Goal: Information Seeking & Learning: Learn about a topic

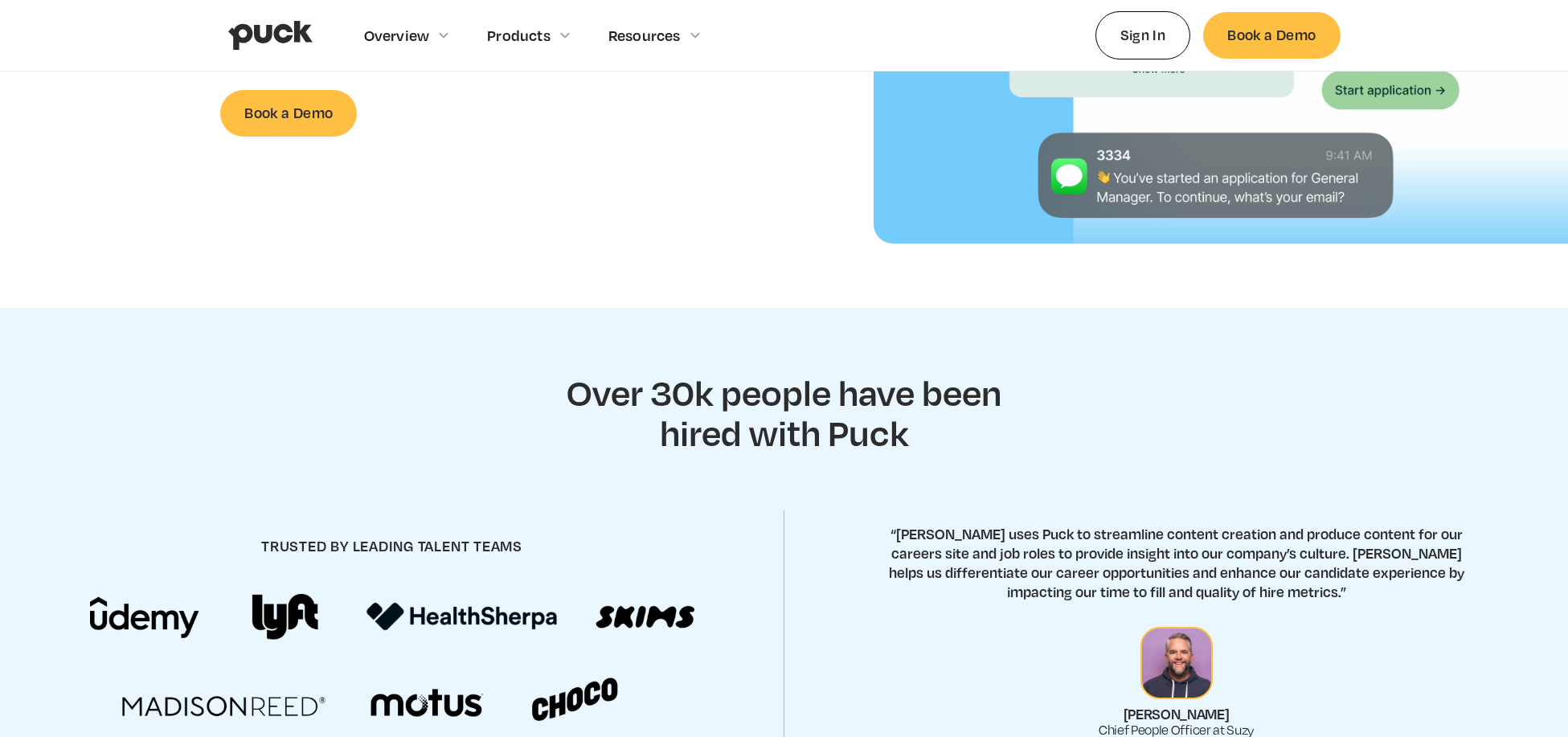
scroll to position [681, 0]
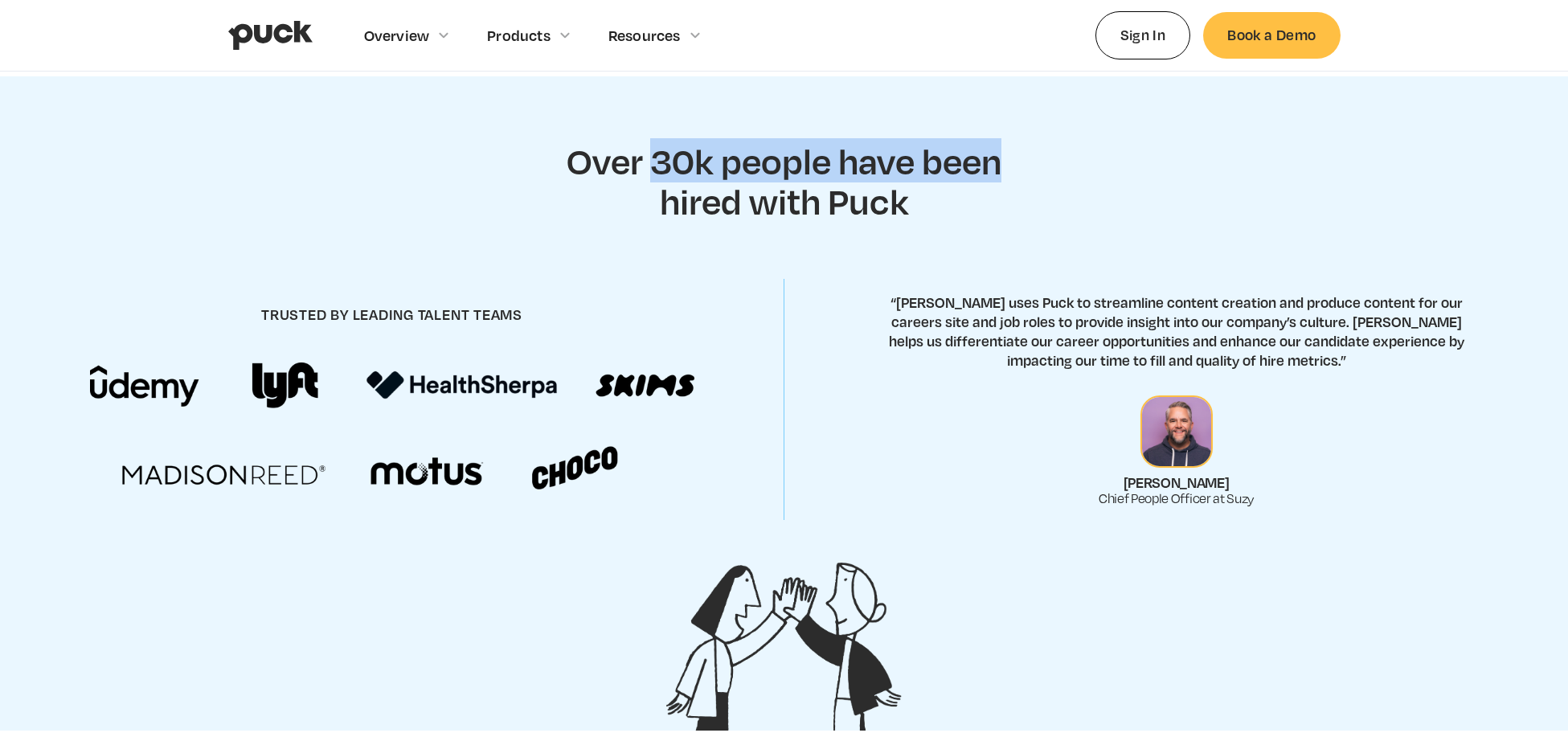
drag, startPoint x: 653, startPoint y: 174, endPoint x: 1052, endPoint y: 178, distance: 398.6
click at [1054, 179] on section "Over 30k people have been hired with Puck trusted by leading talent teams “Suzy…" at bounding box center [784, 403] width 1568 height 654
click at [1052, 178] on section "Over 30k people have been hired with Puck trusted by leading talent teams “Suzy…" at bounding box center [784, 403] width 1568 height 654
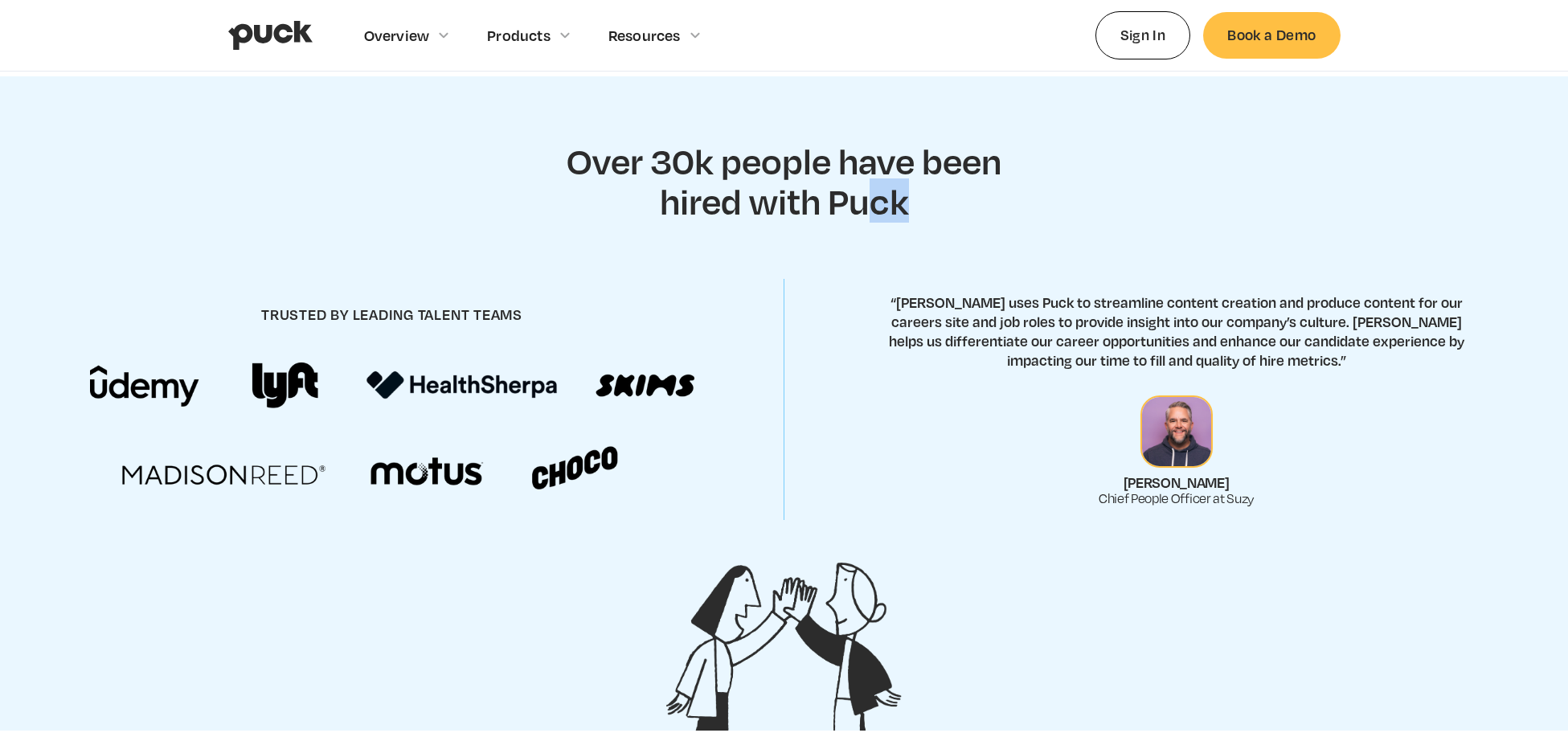
drag, startPoint x: 861, startPoint y: 191, endPoint x: 934, endPoint y: 201, distance: 73.8
click at [933, 200] on h2 "Over 30k people have been hired with Puck" at bounding box center [784, 181] width 474 height 80
click at [934, 201] on h2 "Over 30k people have been hired with Puck" at bounding box center [784, 181] width 474 height 80
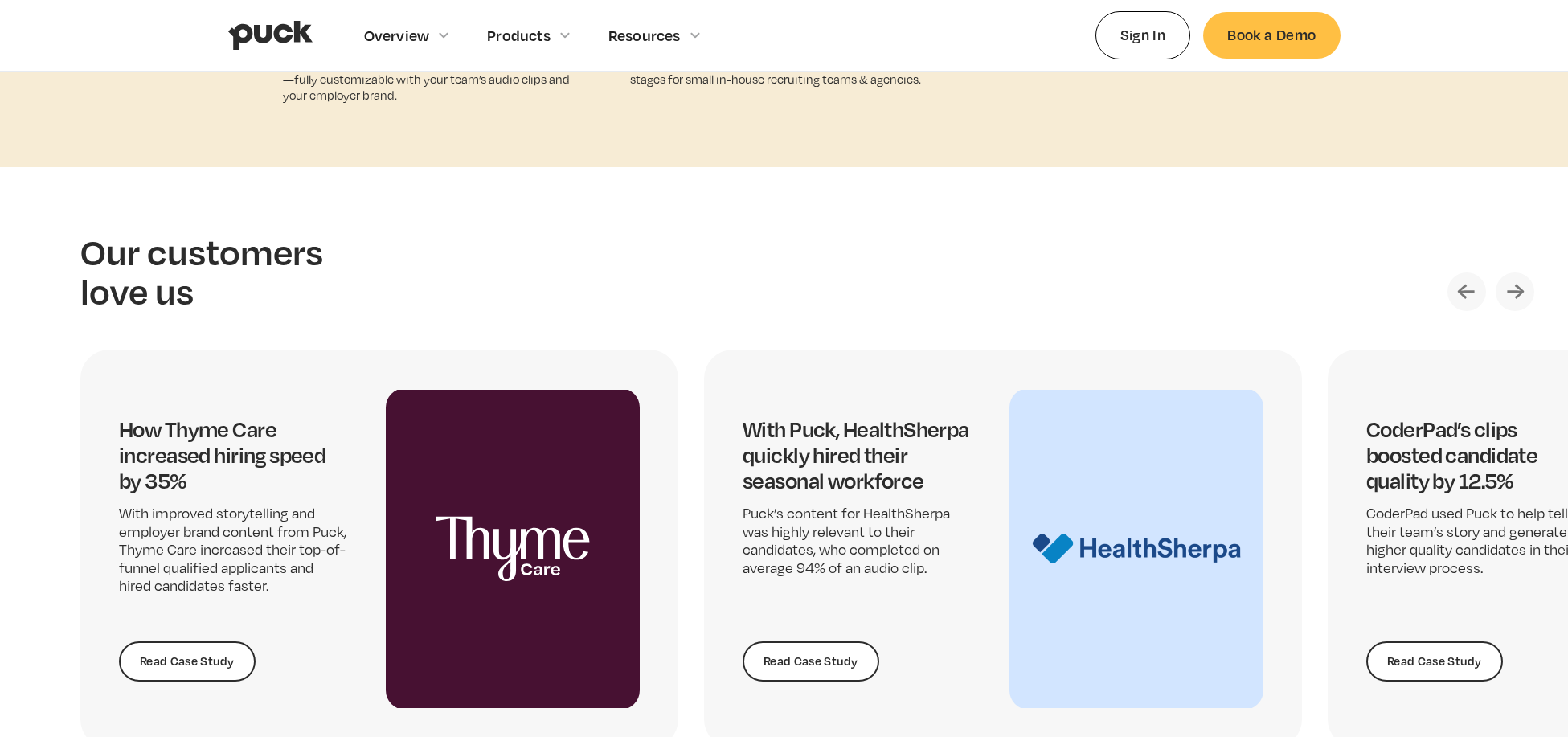
scroll to position [3313, 0]
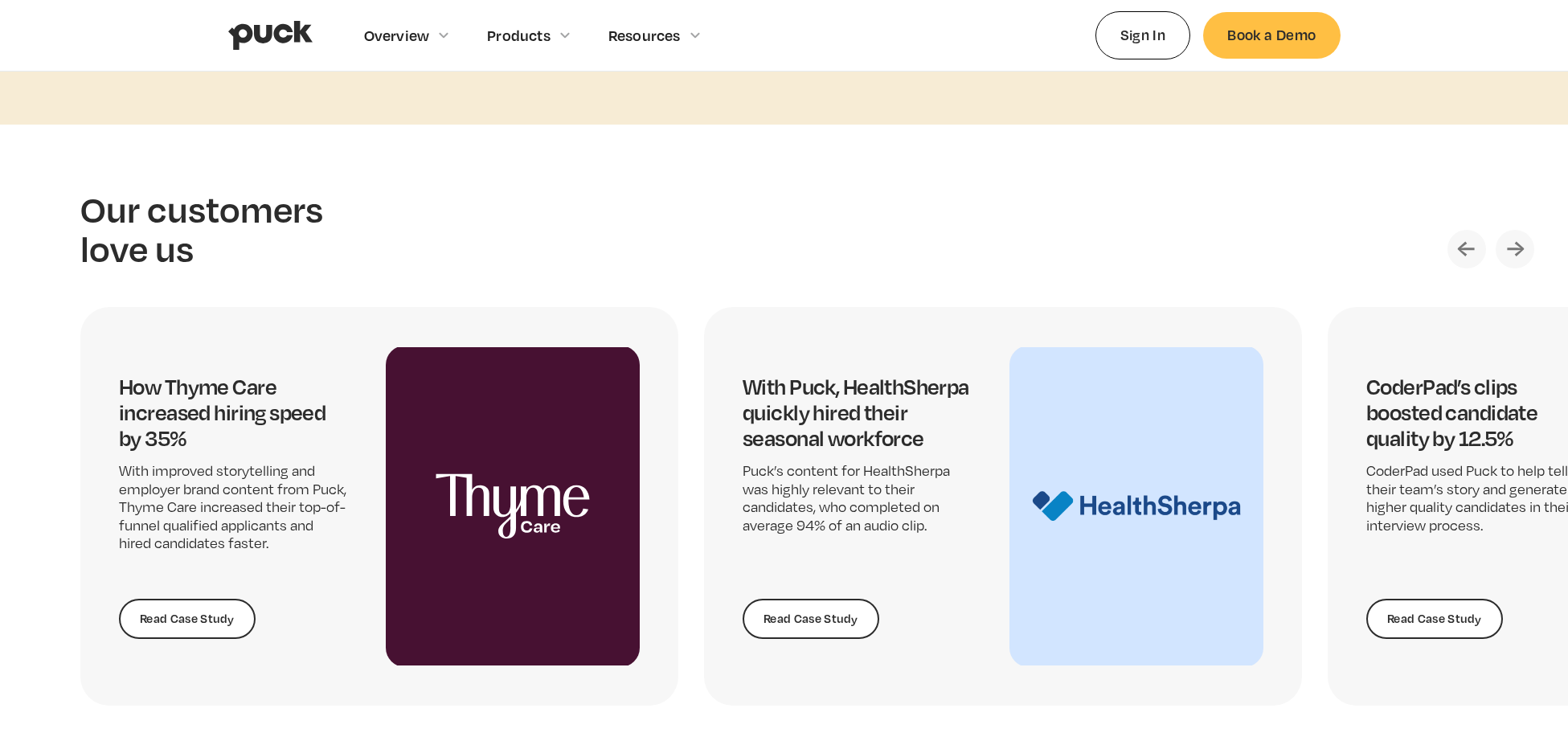
click at [1498, 252] on img "Next slide" at bounding box center [1515, 249] width 39 height 39
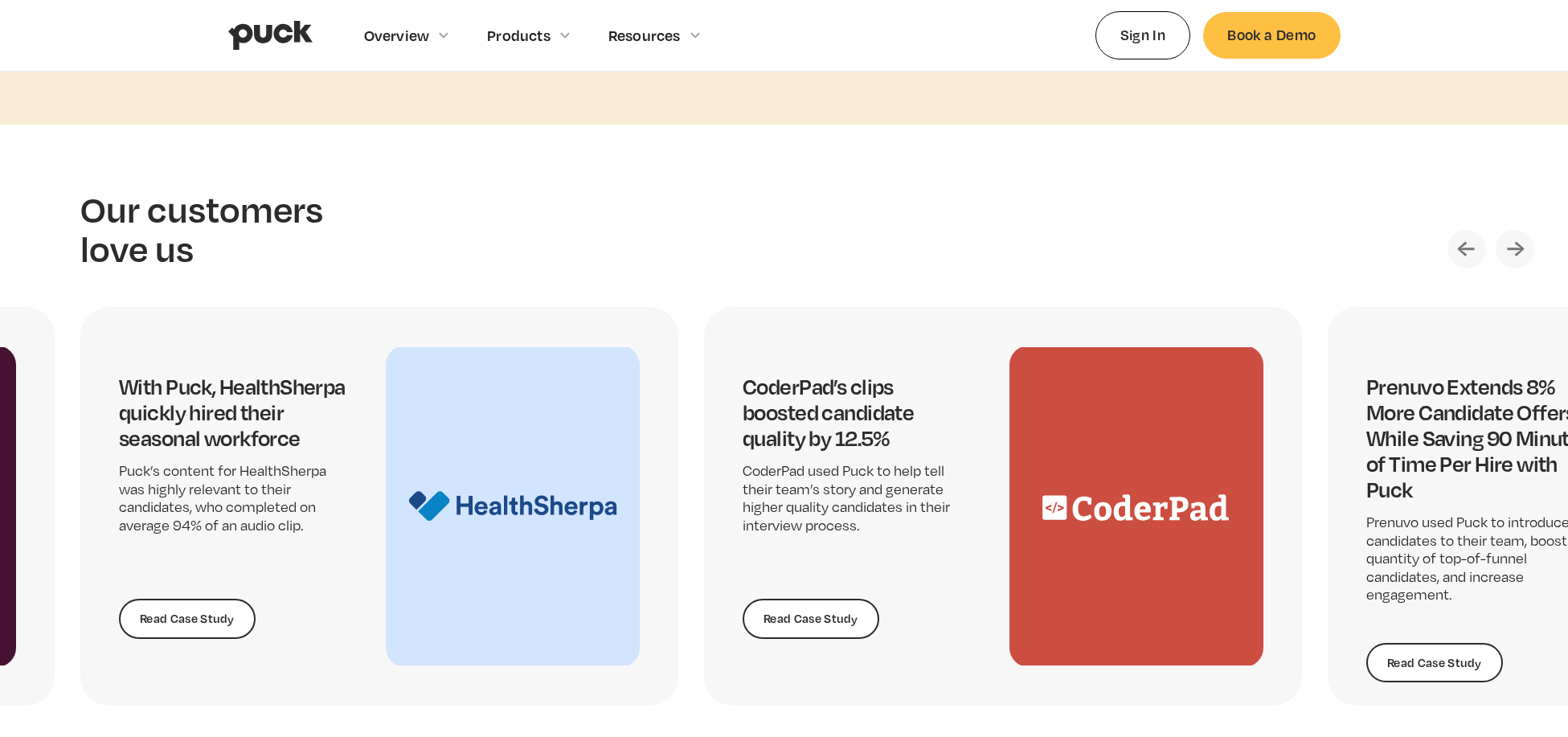
click at [1498, 252] on img "Next slide" at bounding box center [1515, 249] width 39 height 39
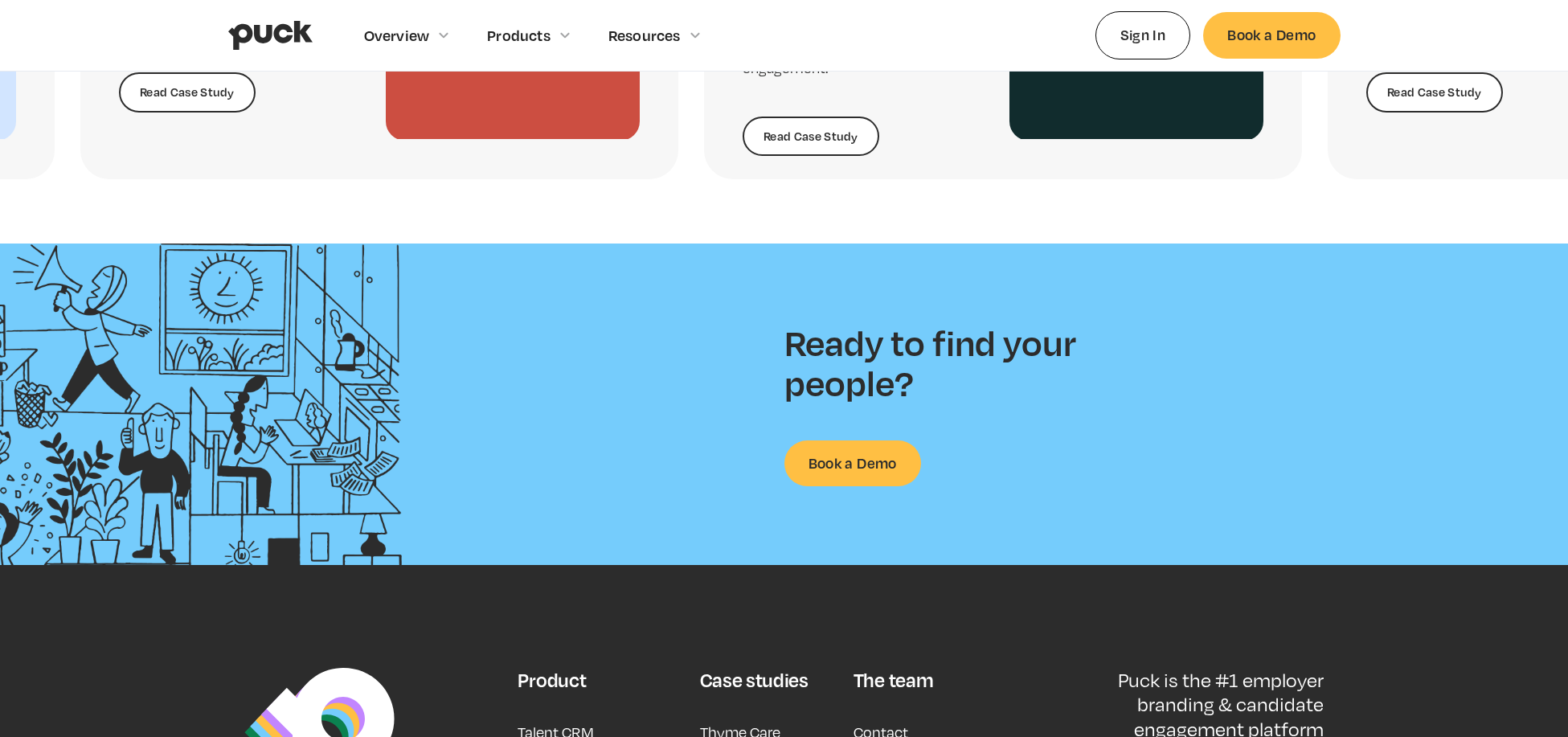
scroll to position [3831, 0]
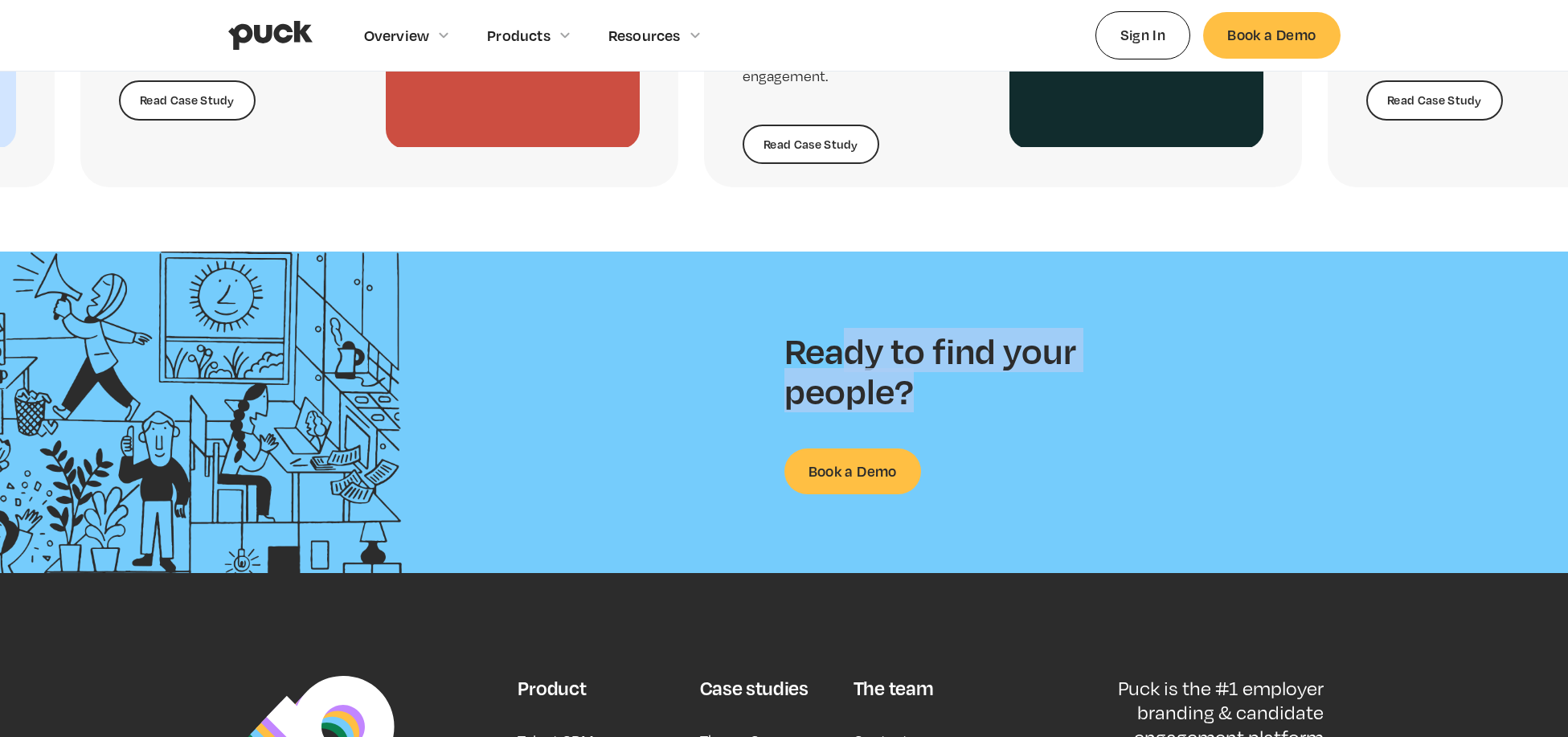
drag, startPoint x: 838, startPoint y: 354, endPoint x: 933, endPoint y: 399, distance: 105.0
click at [933, 400] on h2 "Ready to find your people?" at bounding box center [944, 370] width 321 height 80
click at [933, 399] on h2 "Ready to find your people?" at bounding box center [944, 370] width 321 height 80
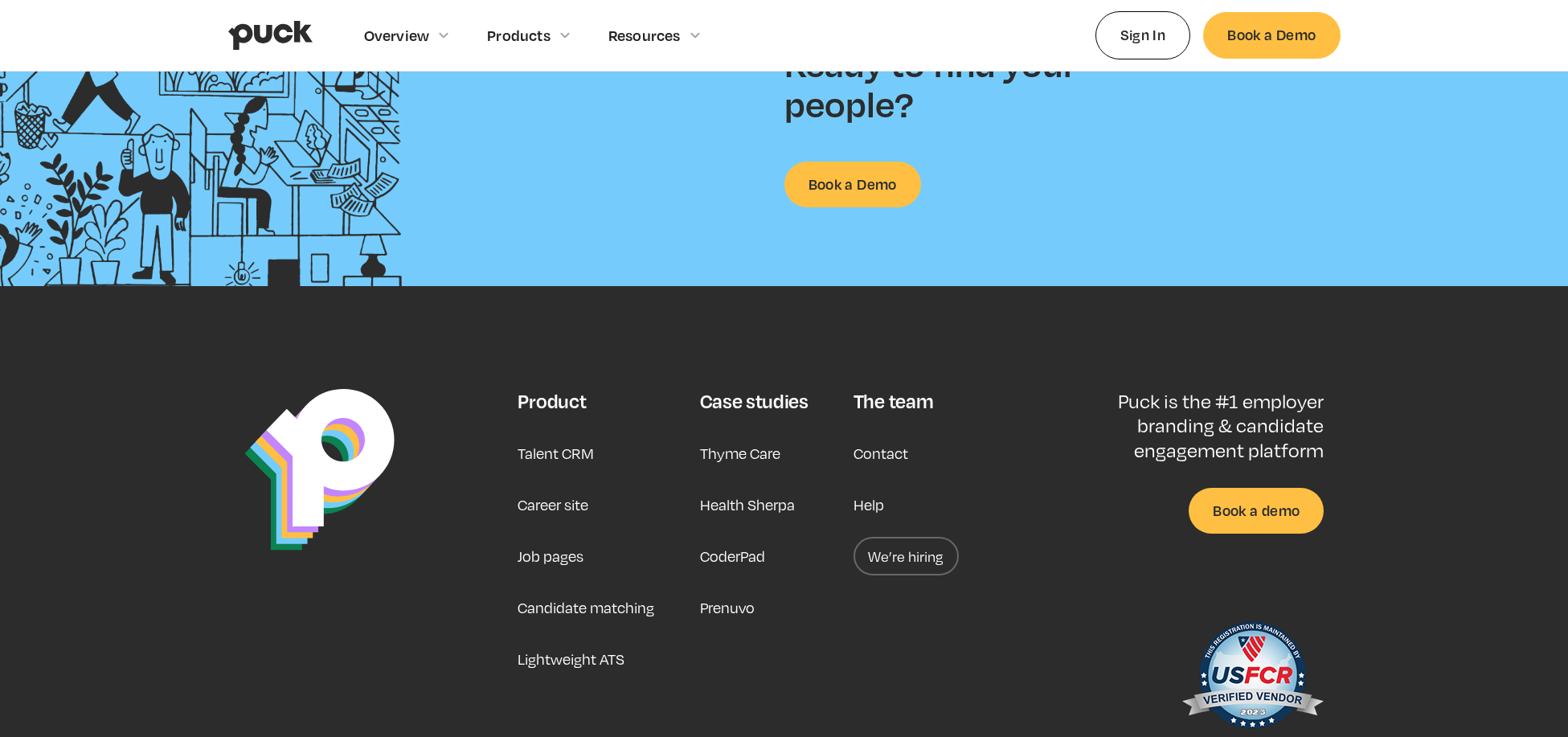
scroll to position [4231, 0]
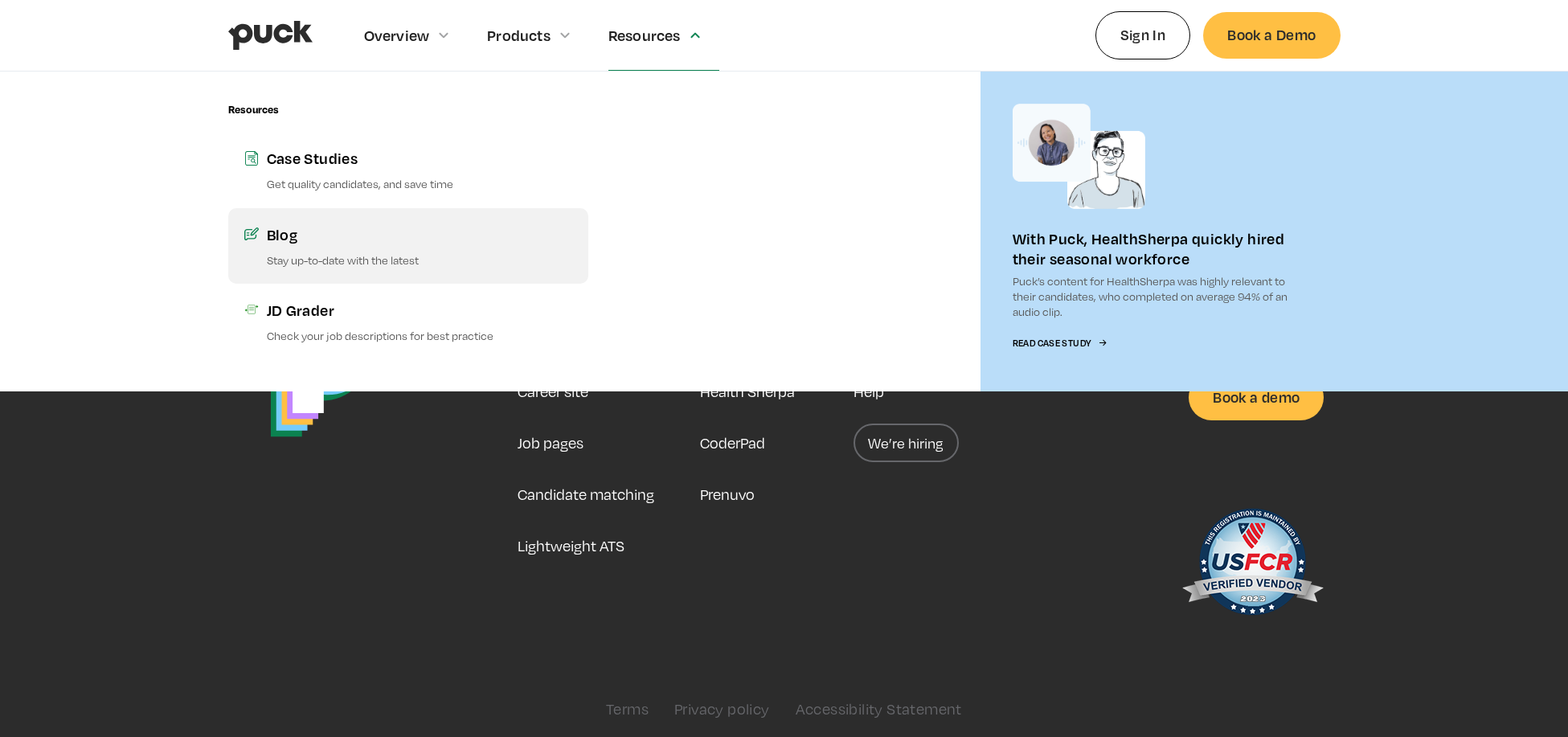
click at [342, 260] on p "Stay up-to-date with the latest" at bounding box center [419, 259] width 305 height 15
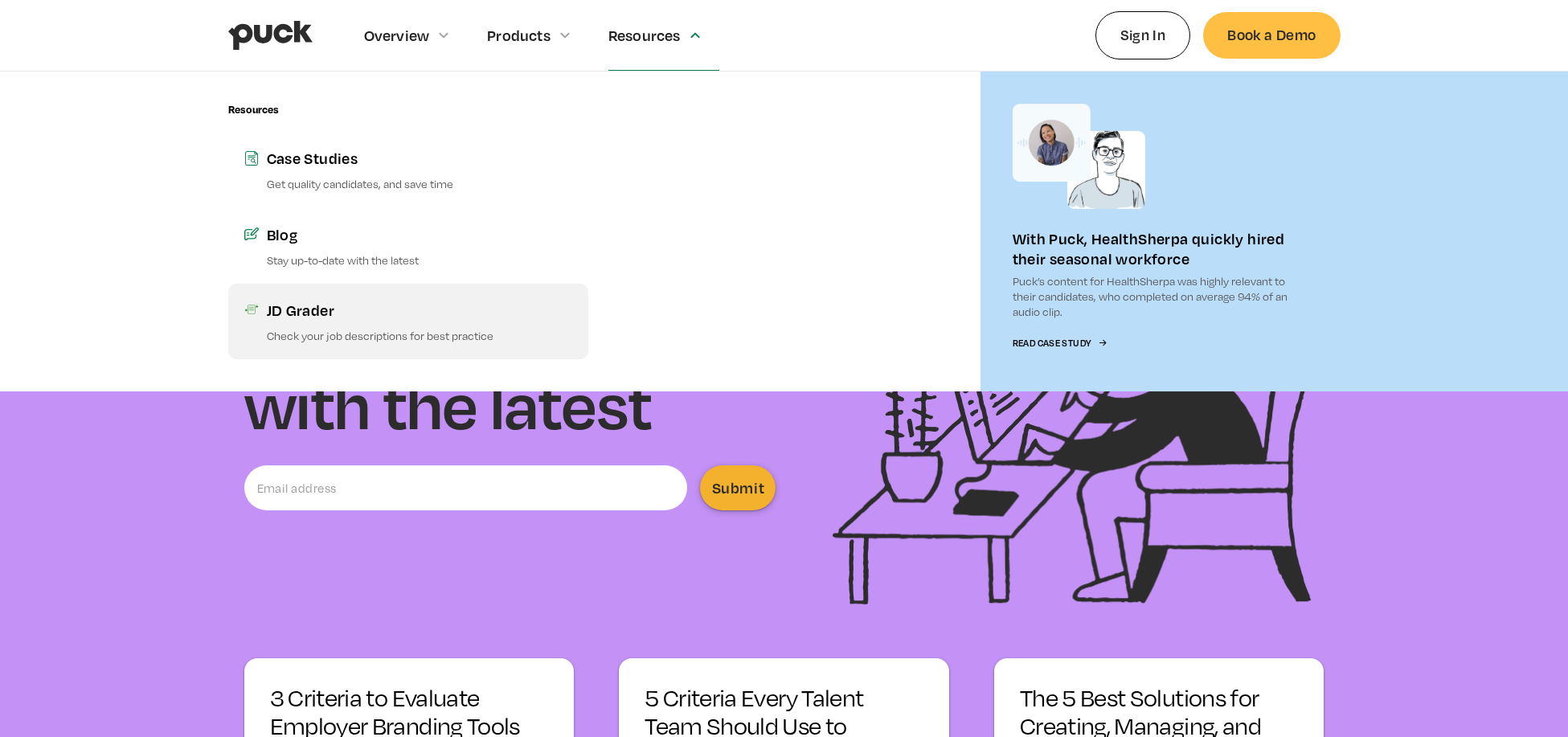
click at [347, 330] on p "Check your job descriptions for best practice" at bounding box center [419, 335] width 305 height 15
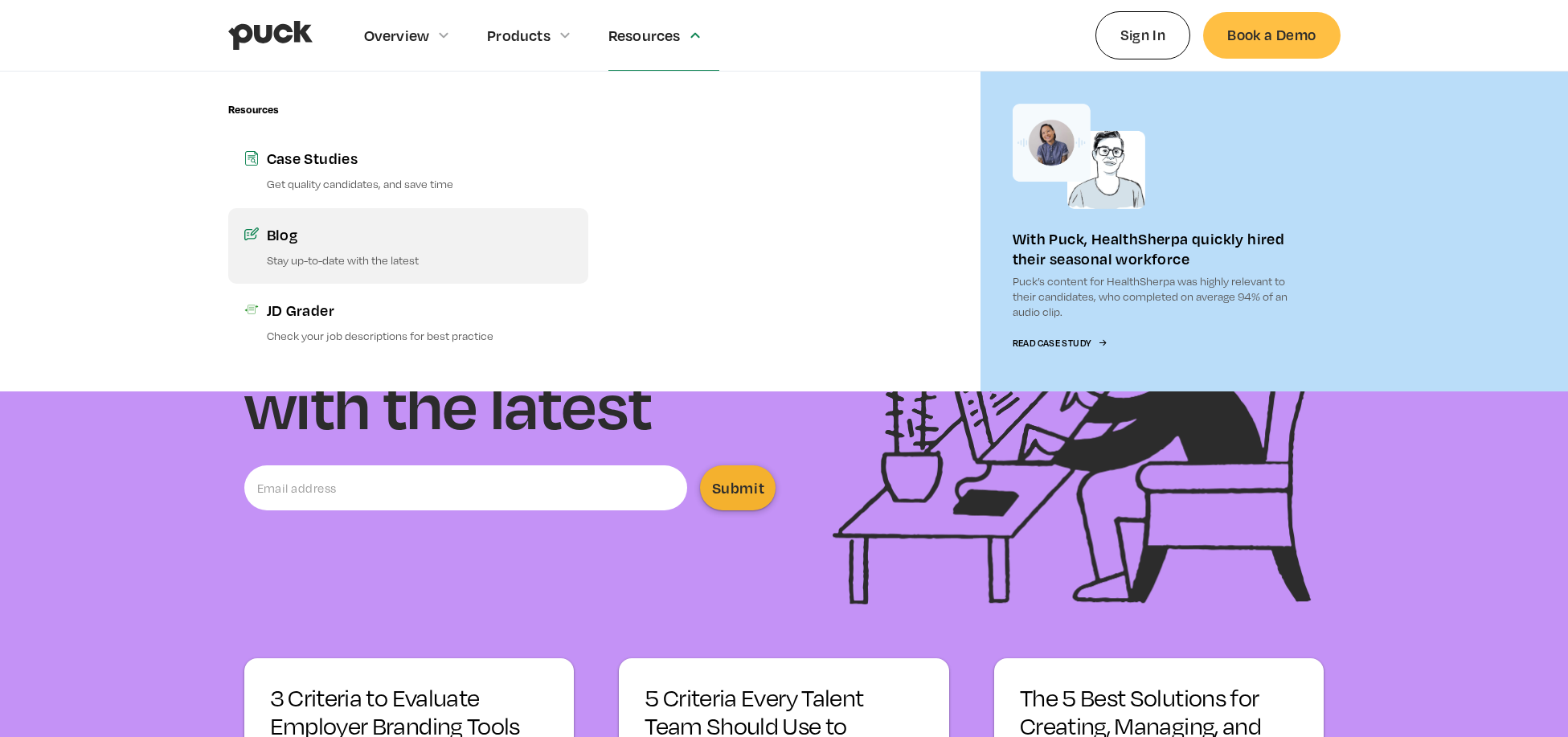
click at [358, 260] on p "Stay up-to-date with the latest" at bounding box center [419, 259] width 305 height 15
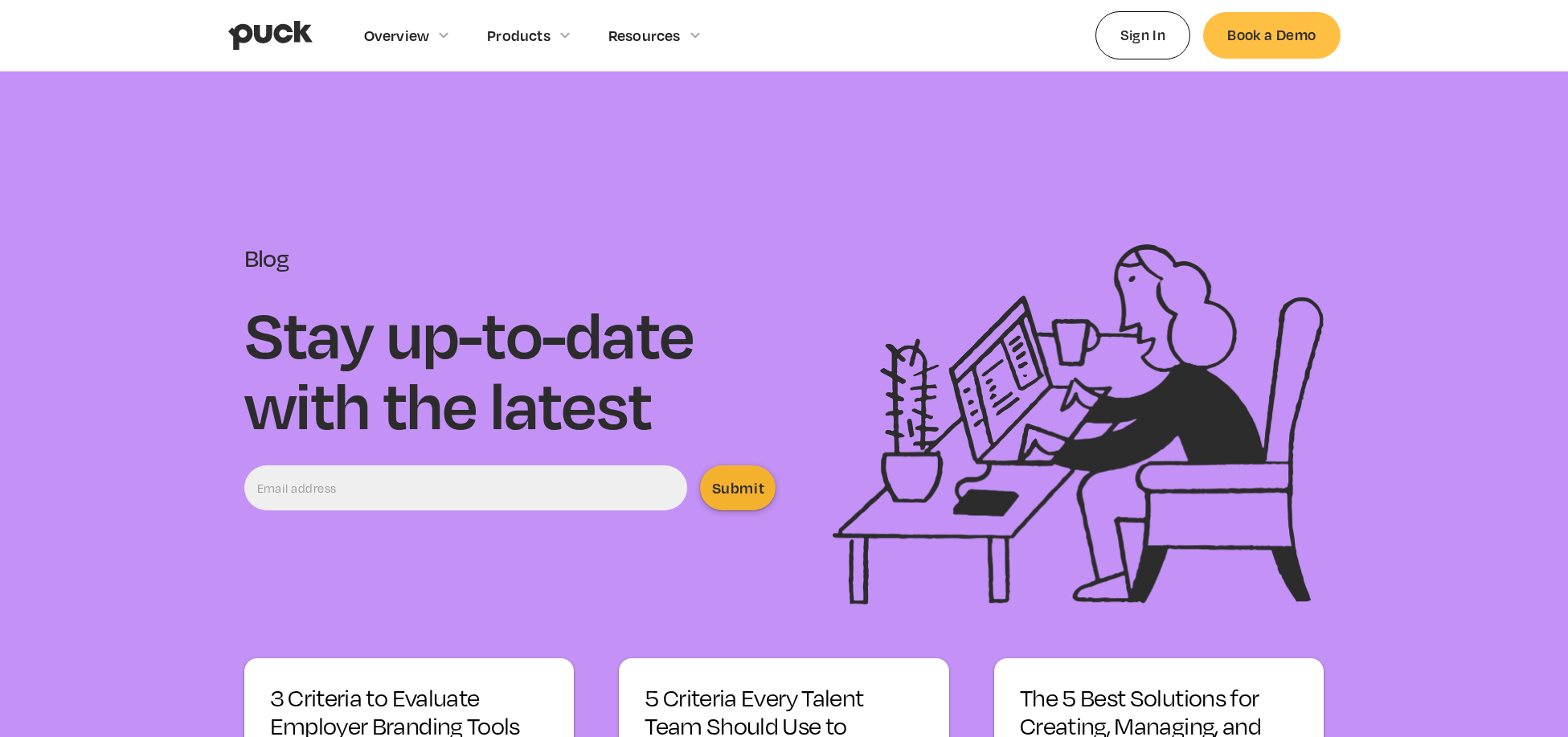
click at [523, 480] on input "Email Form" at bounding box center [466, 487] width 444 height 45
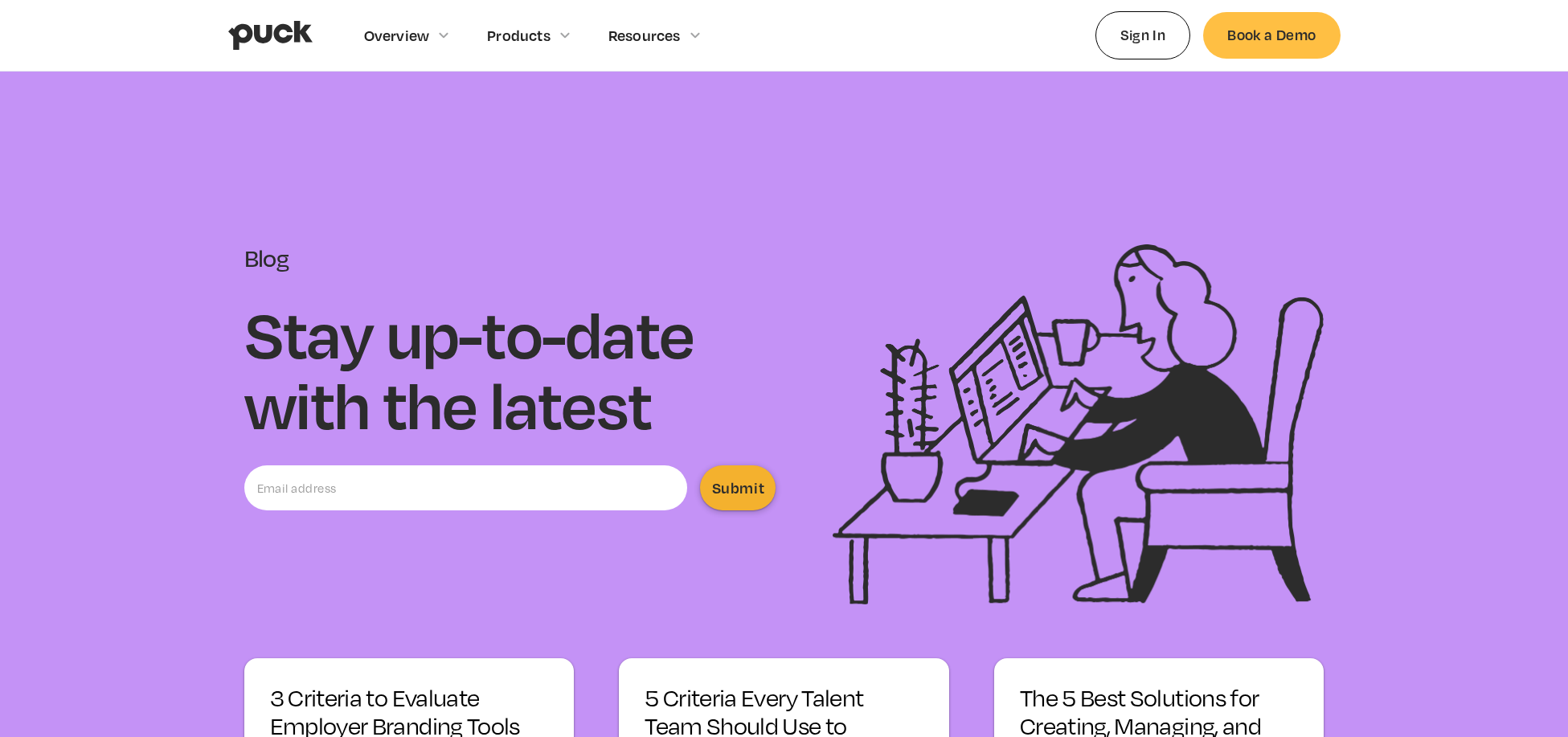
click at [595, 445] on div "Blog Stay up-to-date with the latest Submit Thank you! Your submission has been…" at bounding box center [510, 424] width 532 height 360
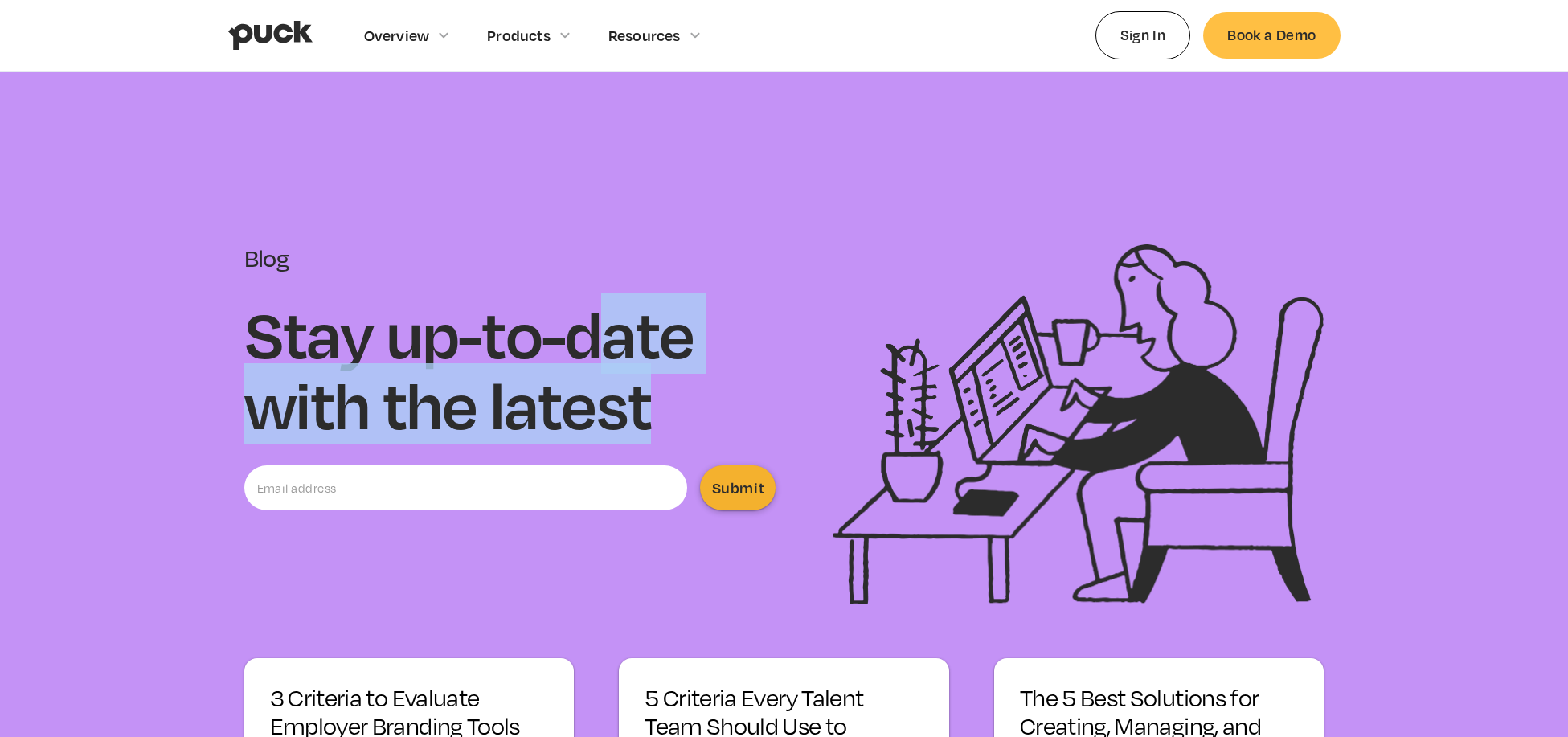
drag, startPoint x: 588, startPoint y: 334, endPoint x: 696, endPoint y: 388, distance: 120.8
click at [696, 388] on h1 "Stay up-to-date with the latest" at bounding box center [510, 368] width 532 height 141
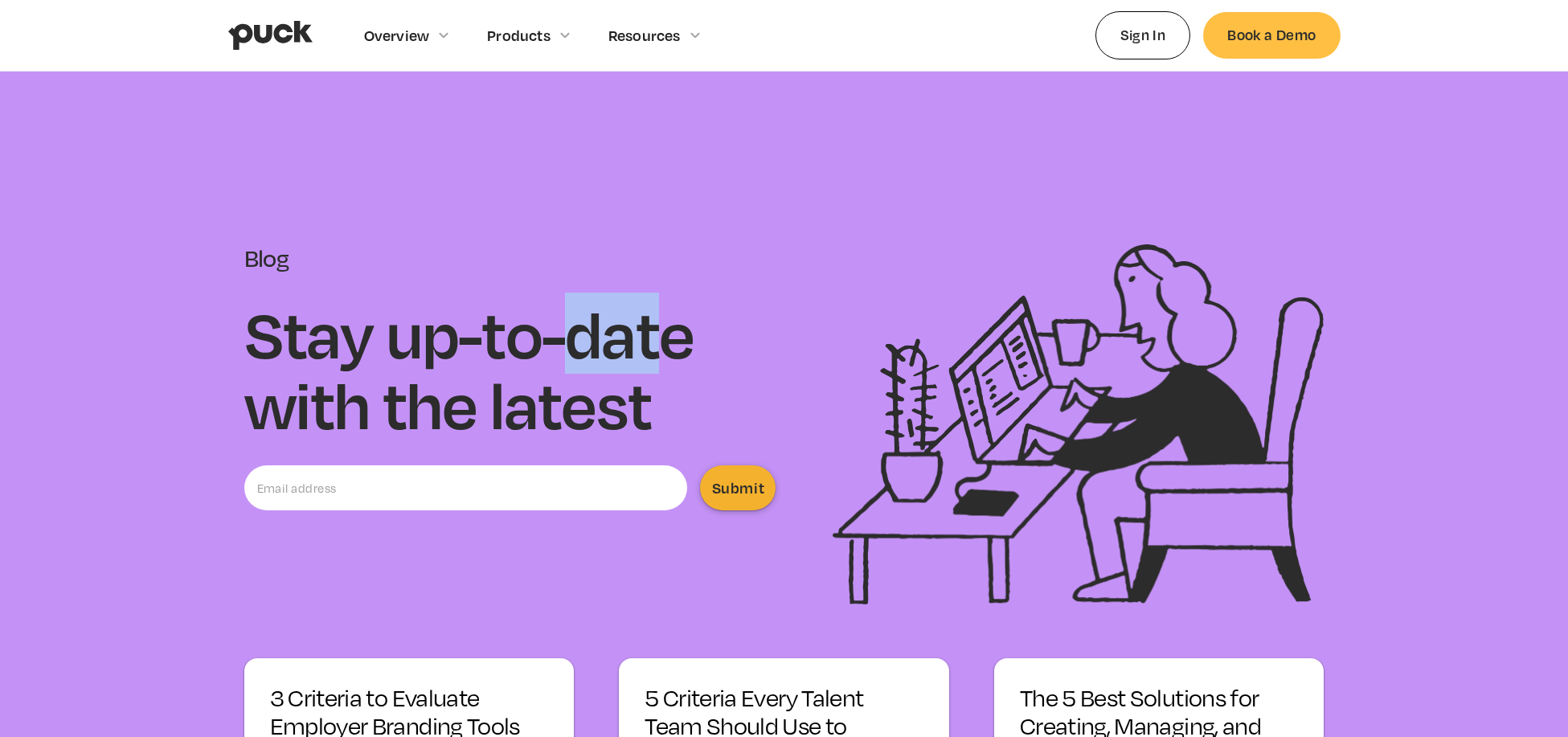
drag, startPoint x: 570, startPoint y: 325, endPoint x: 657, endPoint y: 367, distance: 97.4
click at [657, 367] on h1 "Stay up-to-date with the latest" at bounding box center [510, 368] width 532 height 141
drag, startPoint x: 657, startPoint y: 353, endPoint x: 596, endPoint y: 353, distance: 61.1
click at [596, 353] on h1 "Stay up-to-date with the latest" at bounding box center [510, 368] width 532 height 141
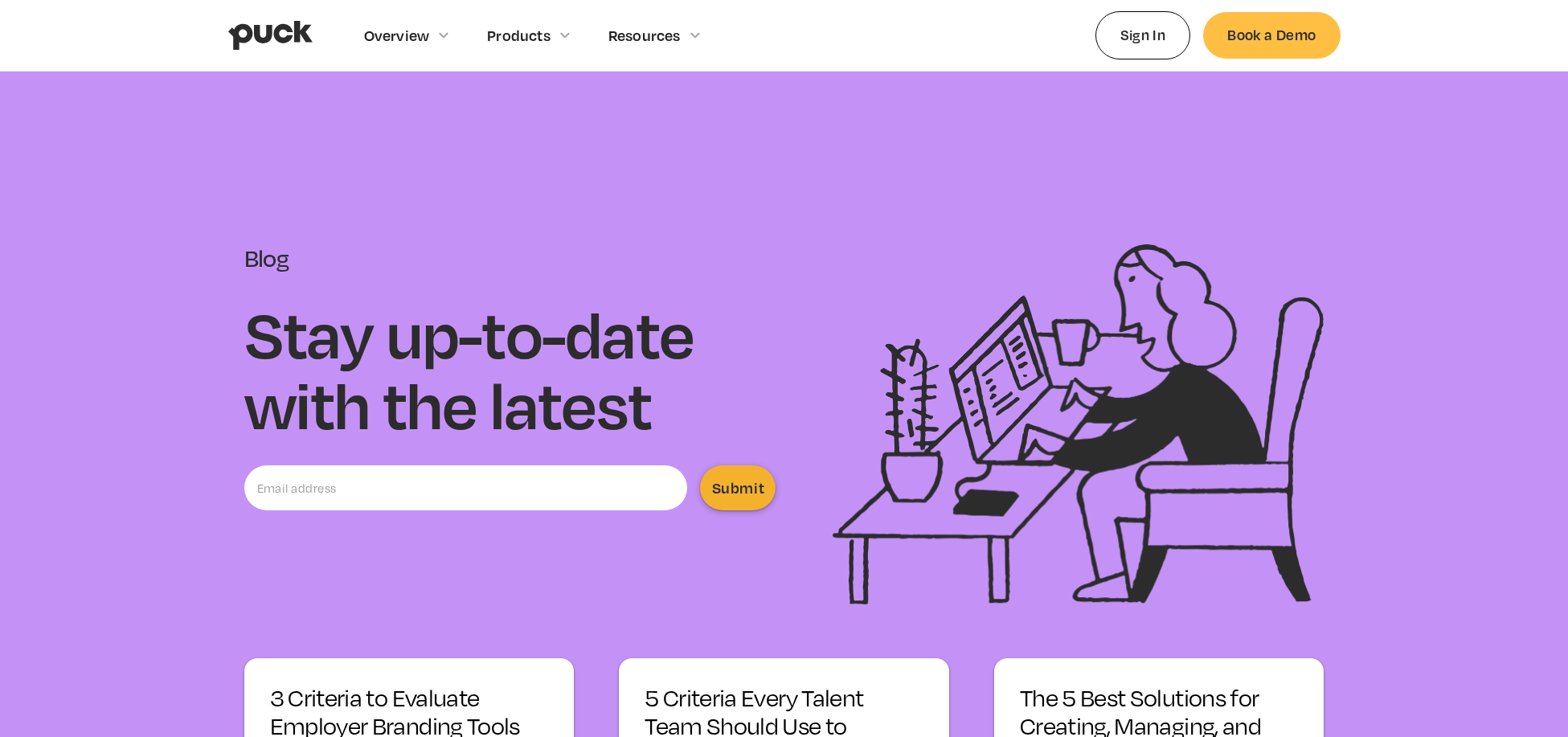
click at [729, 323] on h1 "Stay up-to-date with the latest" at bounding box center [510, 368] width 532 height 141
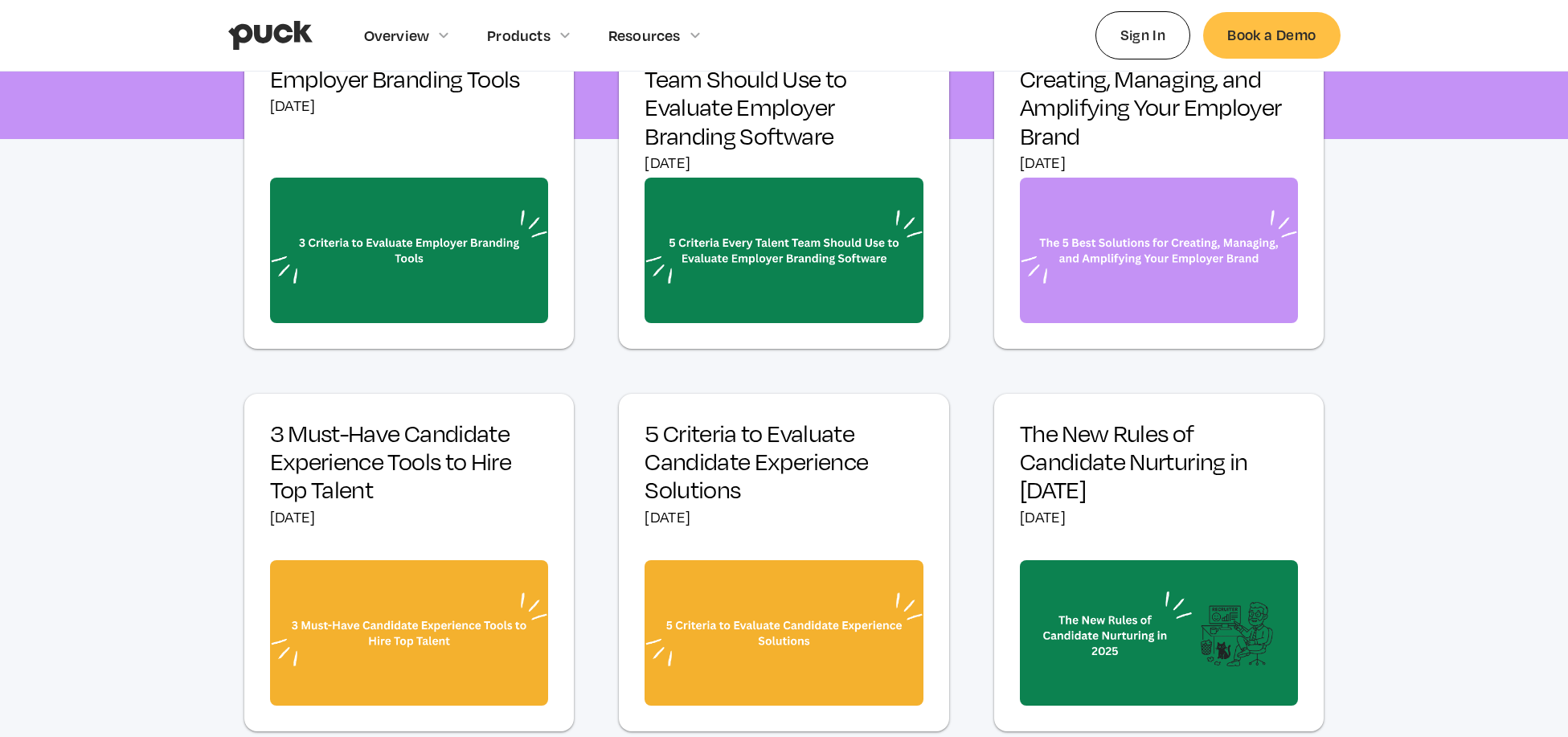
scroll to position [308, 0]
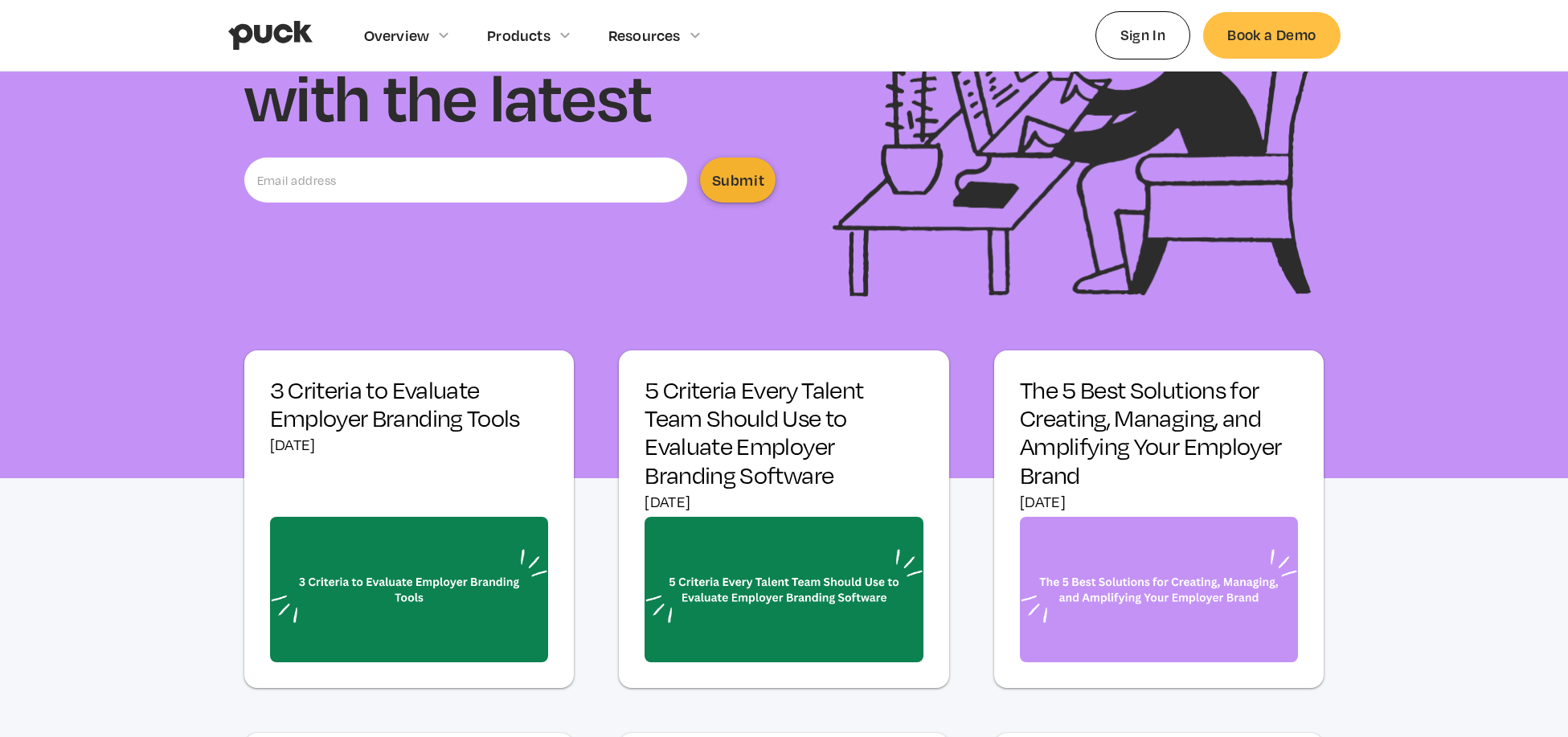
click at [302, 20] on img "home" at bounding box center [270, 35] width 84 height 31
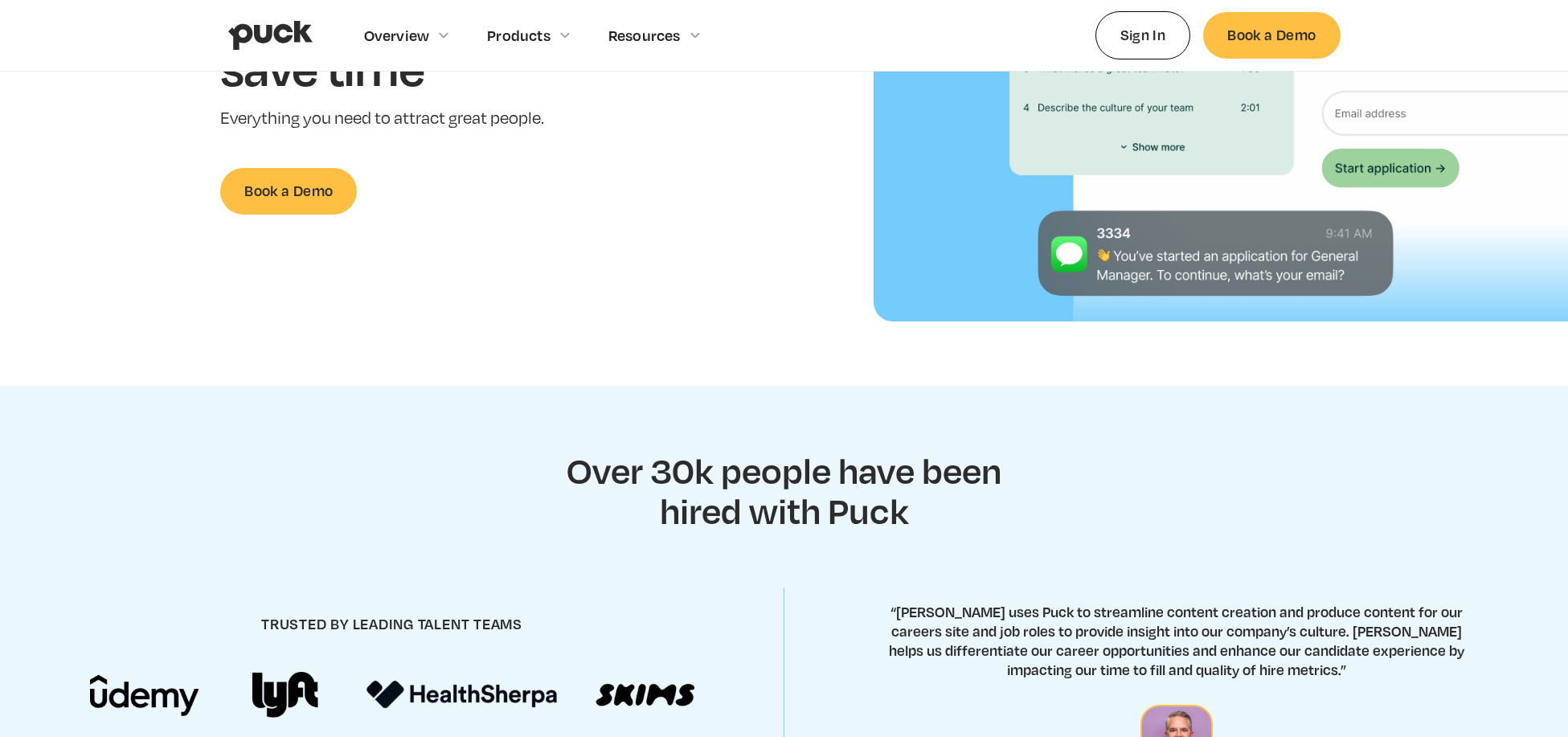
scroll to position [843, 0]
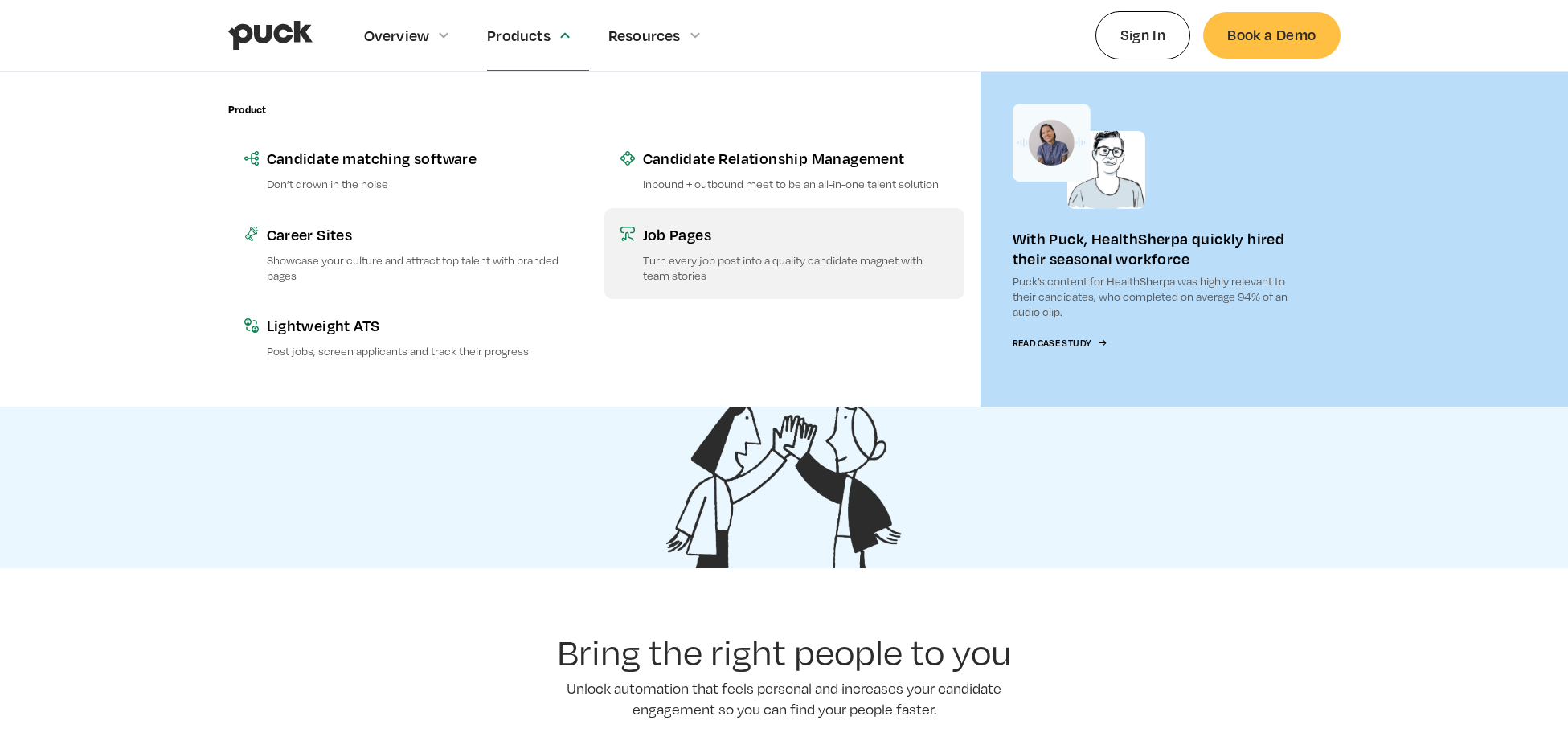
click at [708, 274] on p "Turn every job post into a quality candidate magnet with team stories" at bounding box center [795, 267] width 305 height 31
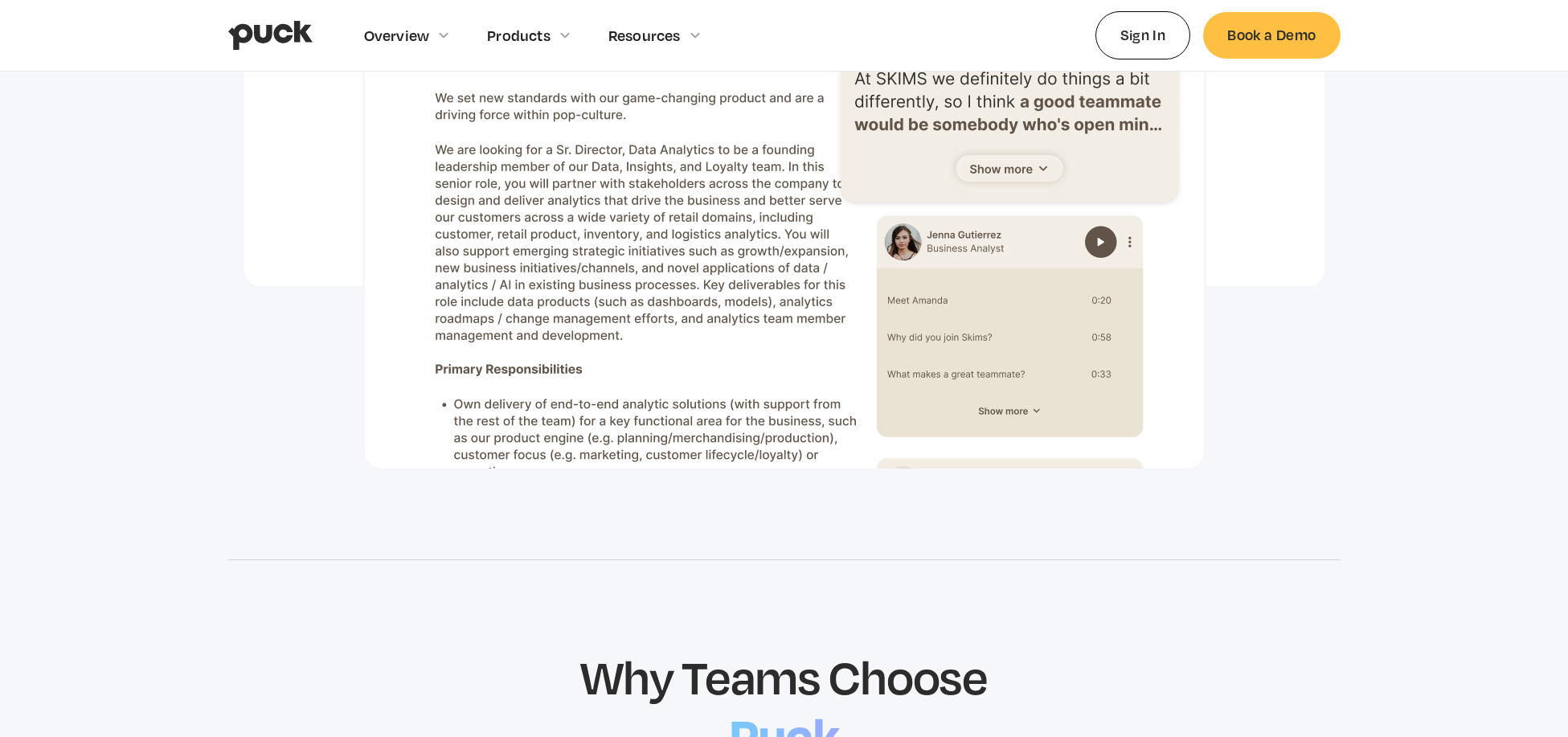
scroll to position [978, 0]
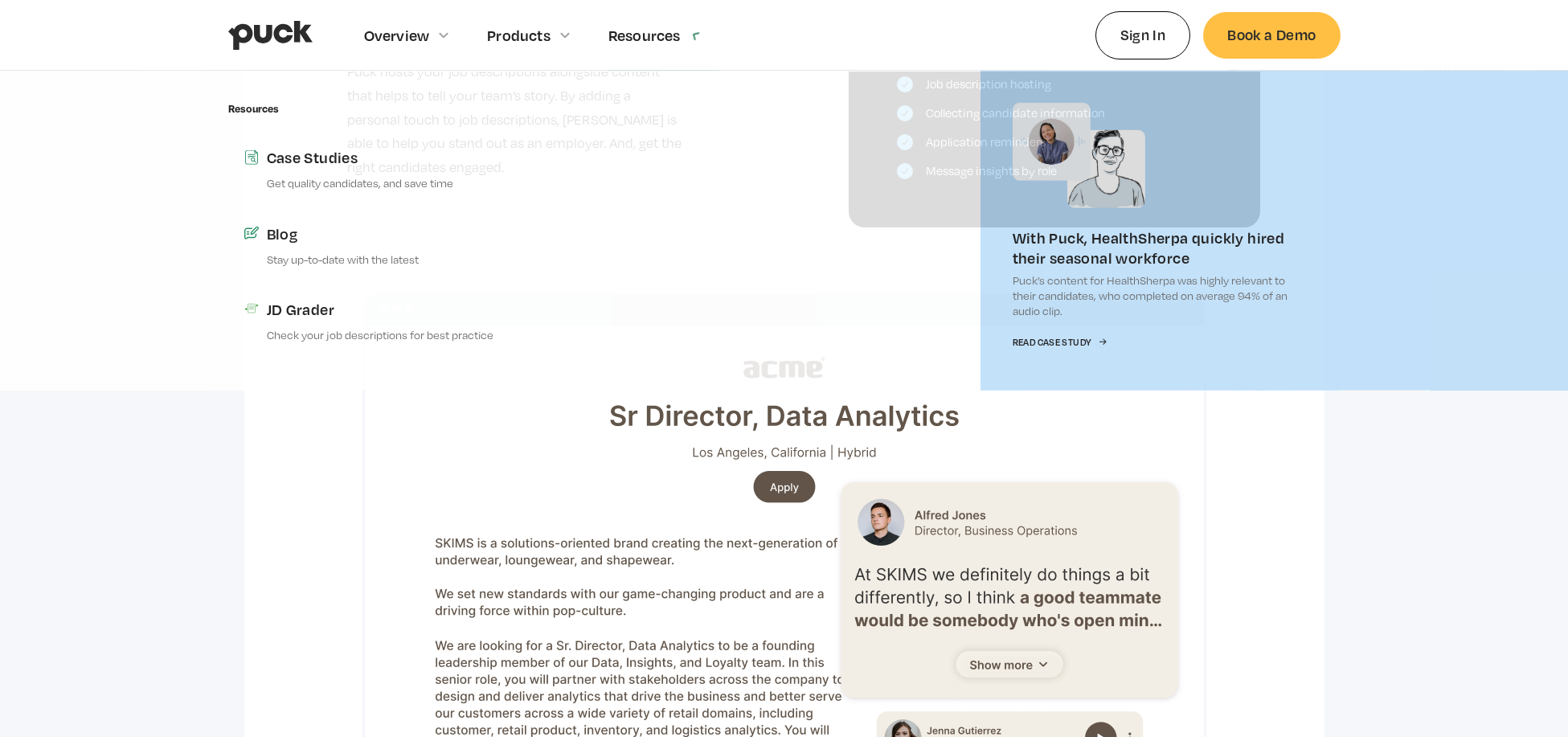
click at [683, 31] on div "Resources" at bounding box center [663, 35] width 111 height 70
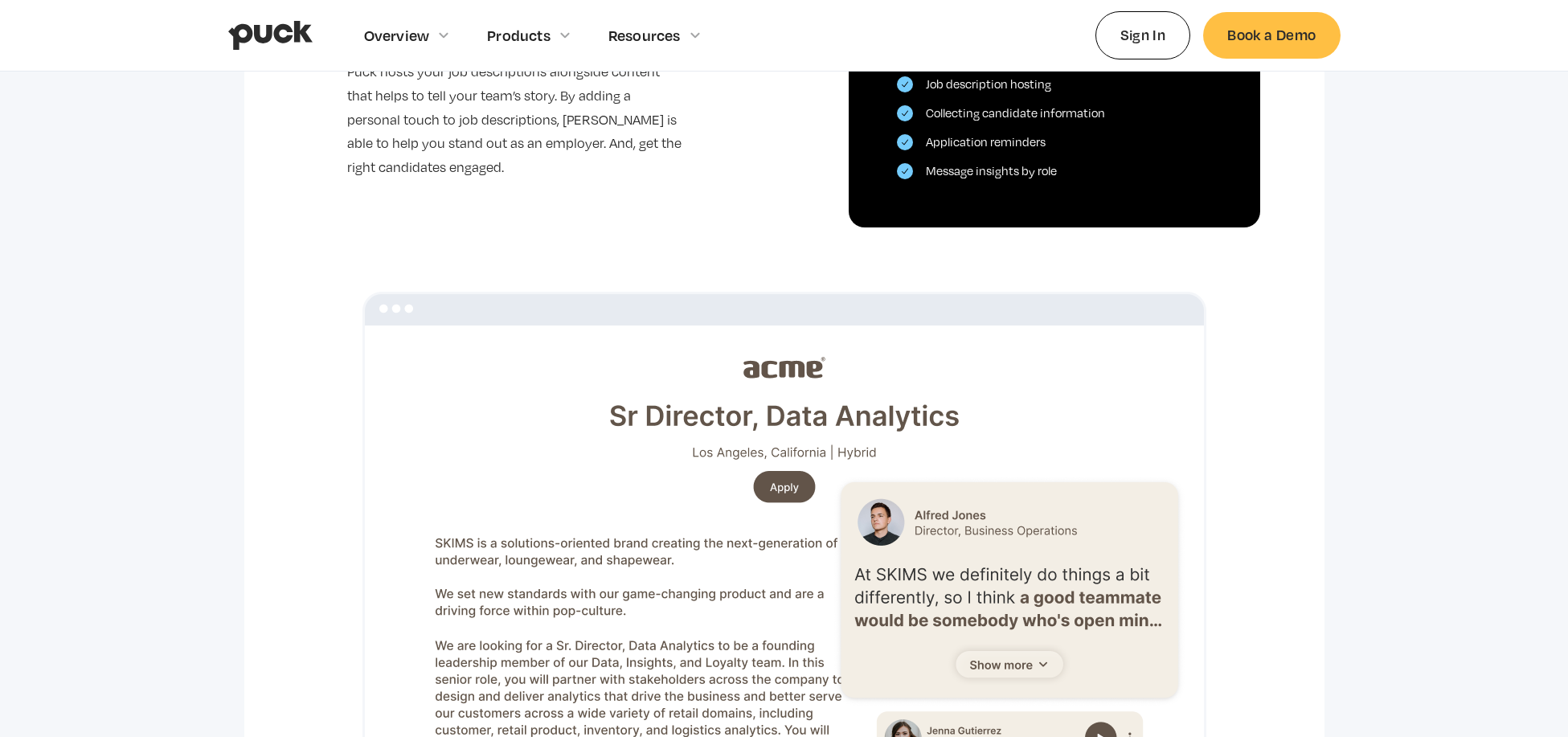
click at [683, 31] on div "Resources" at bounding box center [663, 35] width 111 height 70
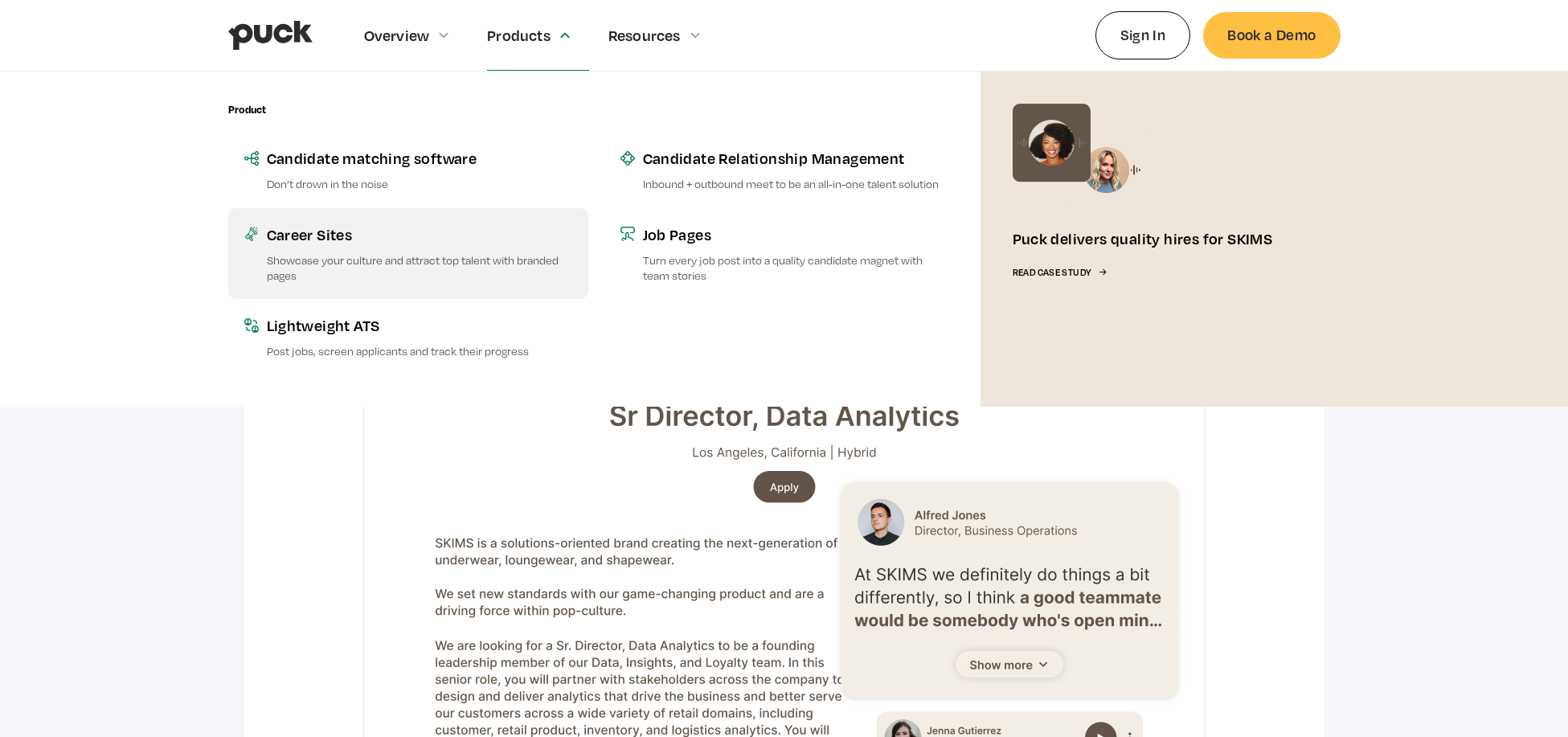
click at [442, 255] on p "Showcase your culture and attract top talent with branded pages" at bounding box center [419, 267] width 305 height 31
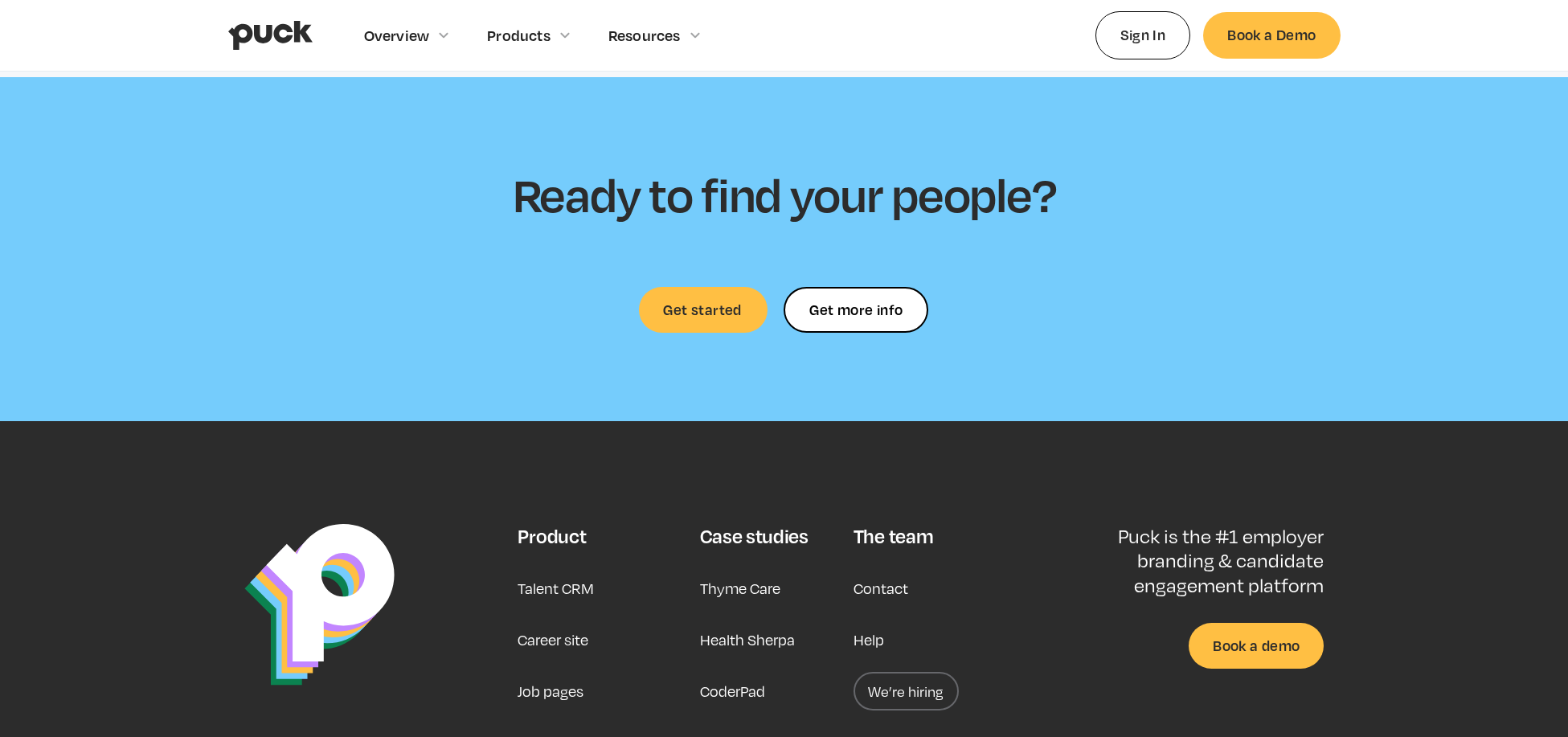
scroll to position [4830, 0]
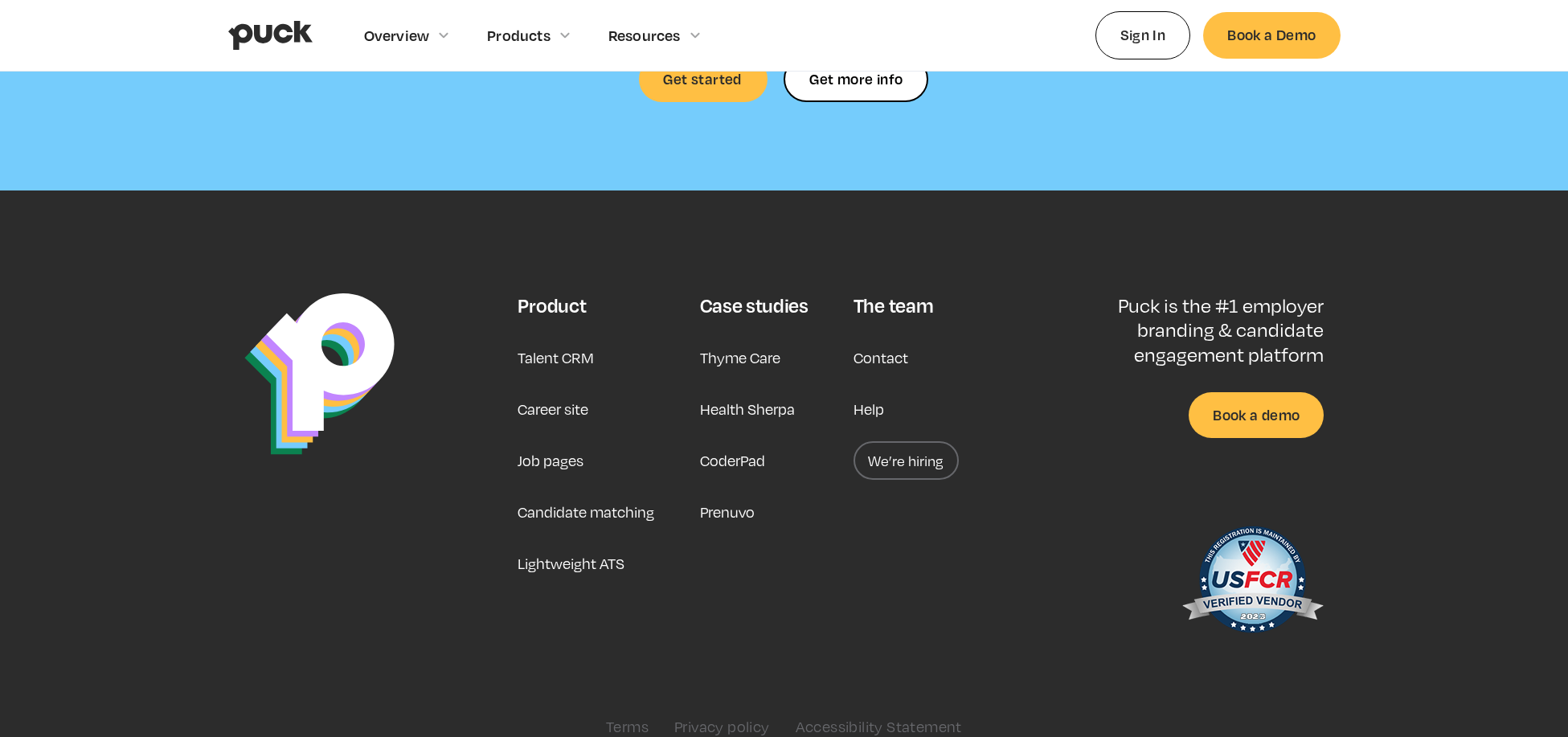
click at [743, 493] on link "Prenuvo" at bounding box center [727, 512] width 55 height 39
